Goal: Task Accomplishment & Management: Manage account settings

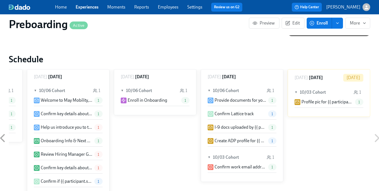
scroll to position [369, 5]
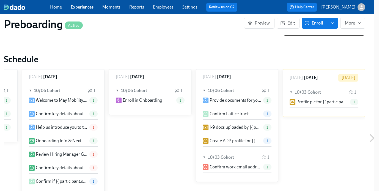
click at [320, 102] on p "Profile pic for {{ participant.startDate | MM/DD }} new [PERSON_NAME] {{ partic…" at bounding box center [322, 102] width 51 height 6
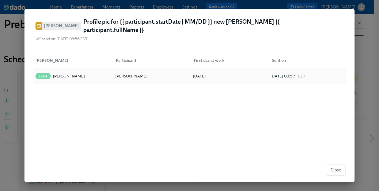
click at [131, 73] on div "[PERSON_NAME]" at bounding box center [131, 76] width 34 height 7
click at [339, 171] on span "Close" at bounding box center [336, 170] width 10 height 6
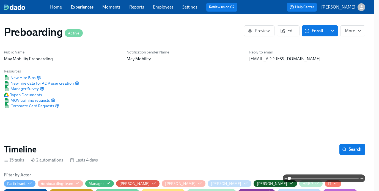
scroll to position [0, 0]
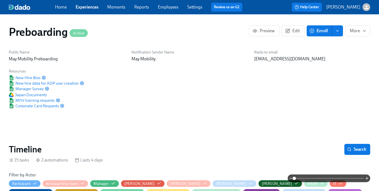
click at [86, 9] on link "Experiences" at bounding box center [87, 6] width 23 height 5
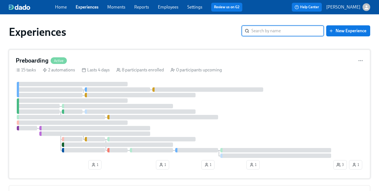
click at [127, 54] on div "Preboarding Active 15 tasks 2 automations Lasts 4 days 8 participants enrolled …" at bounding box center [190, 114] width 362 height 129
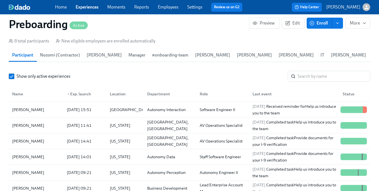
scroll to position [569, 0]
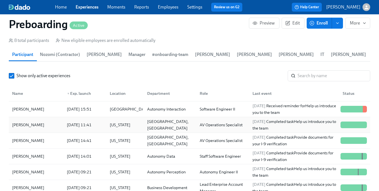
click at [27, 126] on div "[PERSON_NAME]" at bounding box center [28, 124] width 37 height 7
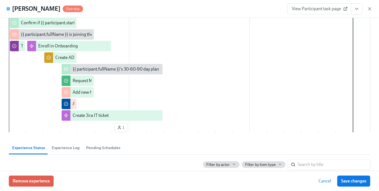
scroll to position [187, 0]
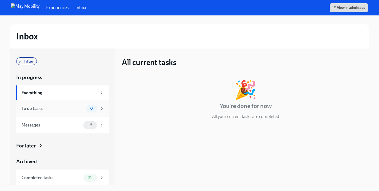
click at [73, 108] on div "To do tasks" at bounding box center [52, 108] width 62 height 6
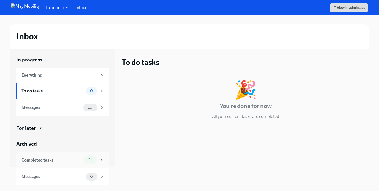
click at [66, 161] on div "Completed tasks" at bounding box center [51, 160] width 60 height 6
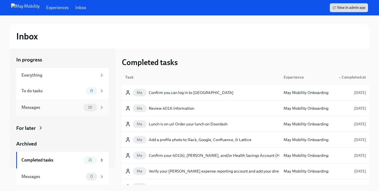
click at [85, 111] on div "Messages 16" at bounding box center [62, 107] width 93 height 17
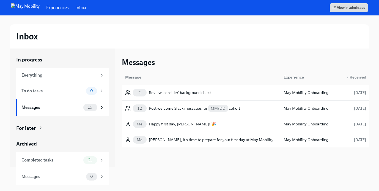
click at [170, 157] on div "Messages Message Experience ▼ Received 2 Review 'consider' background check May…" at bounding box center [246, 116] width 248 height 136
